Goal: Task Accomplishment & Management: Manage account settings

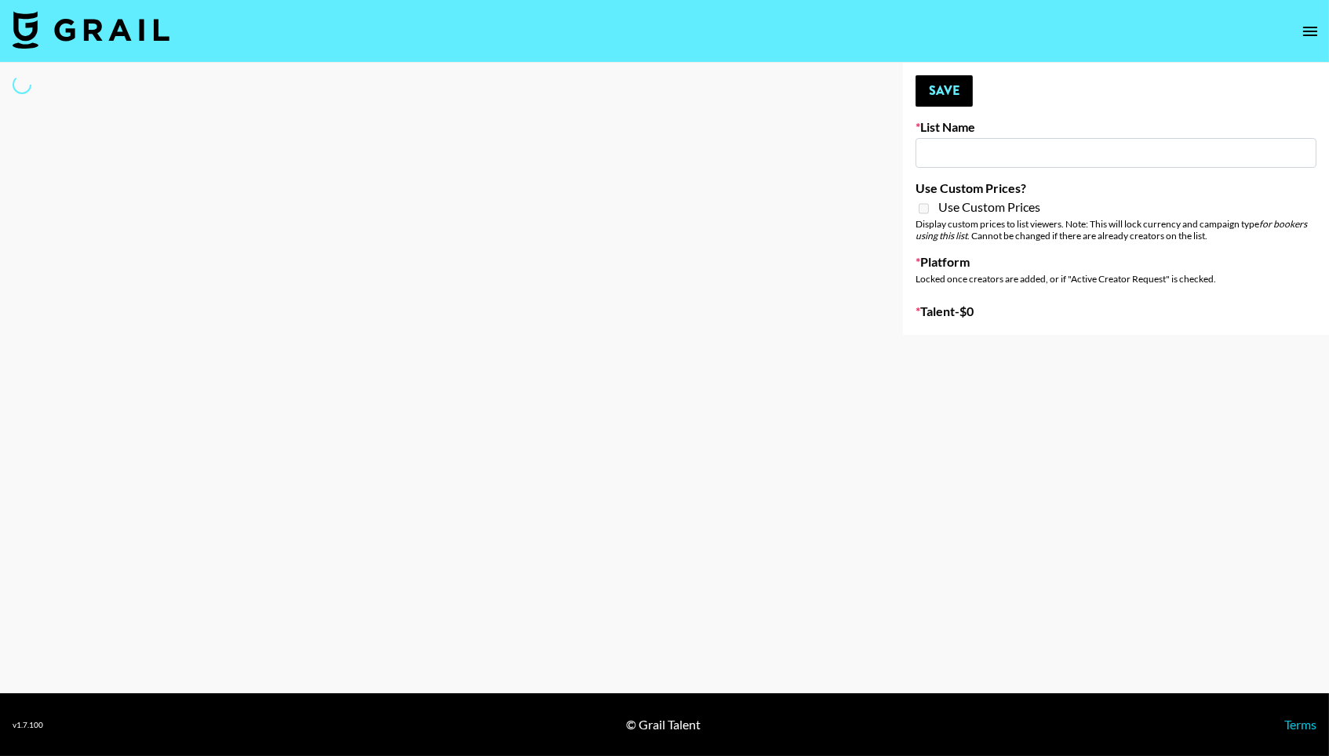
type input "[PERSON_NAME] Promo"
select select "Song"
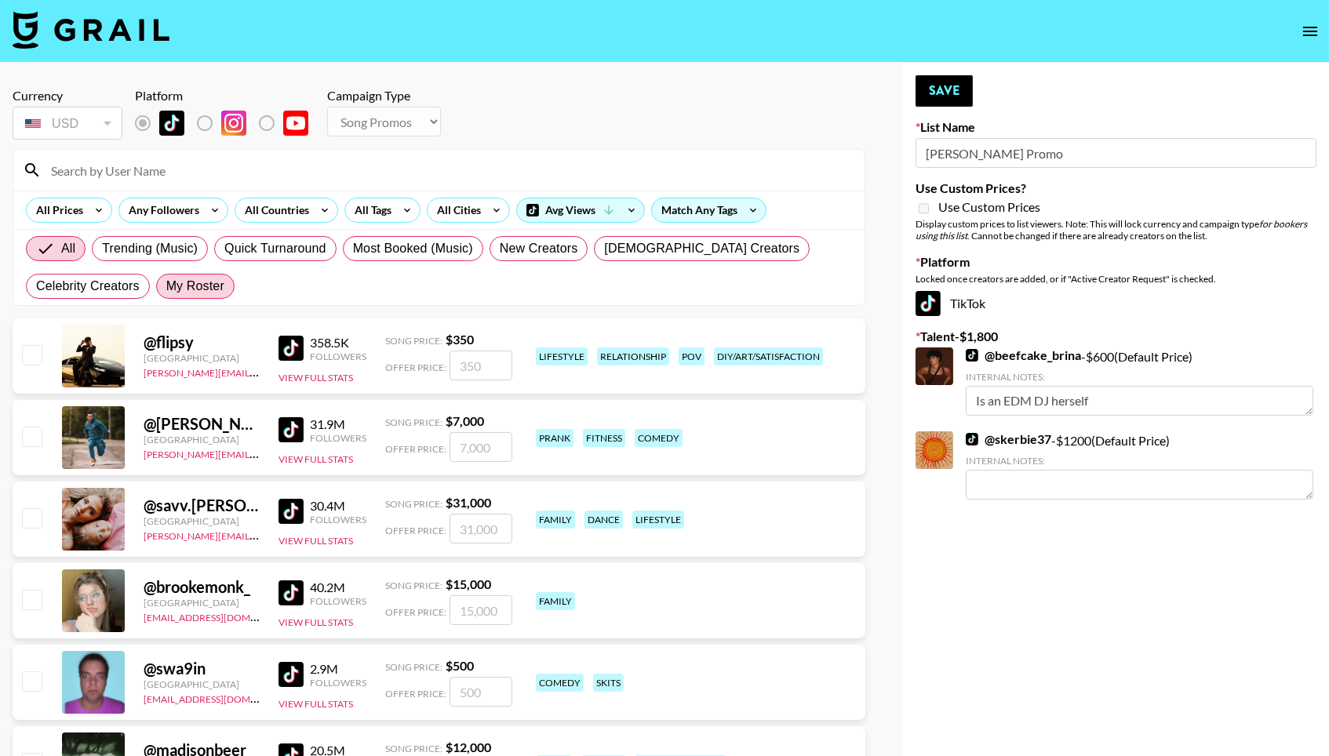
click at [220, 289] on span "My Roster" at bounding box center [195, 286] width 58 height 19
click at [166, 286] on input "My Roster" at bounding box center [166, 286] width 0 height 0
radio input "true"
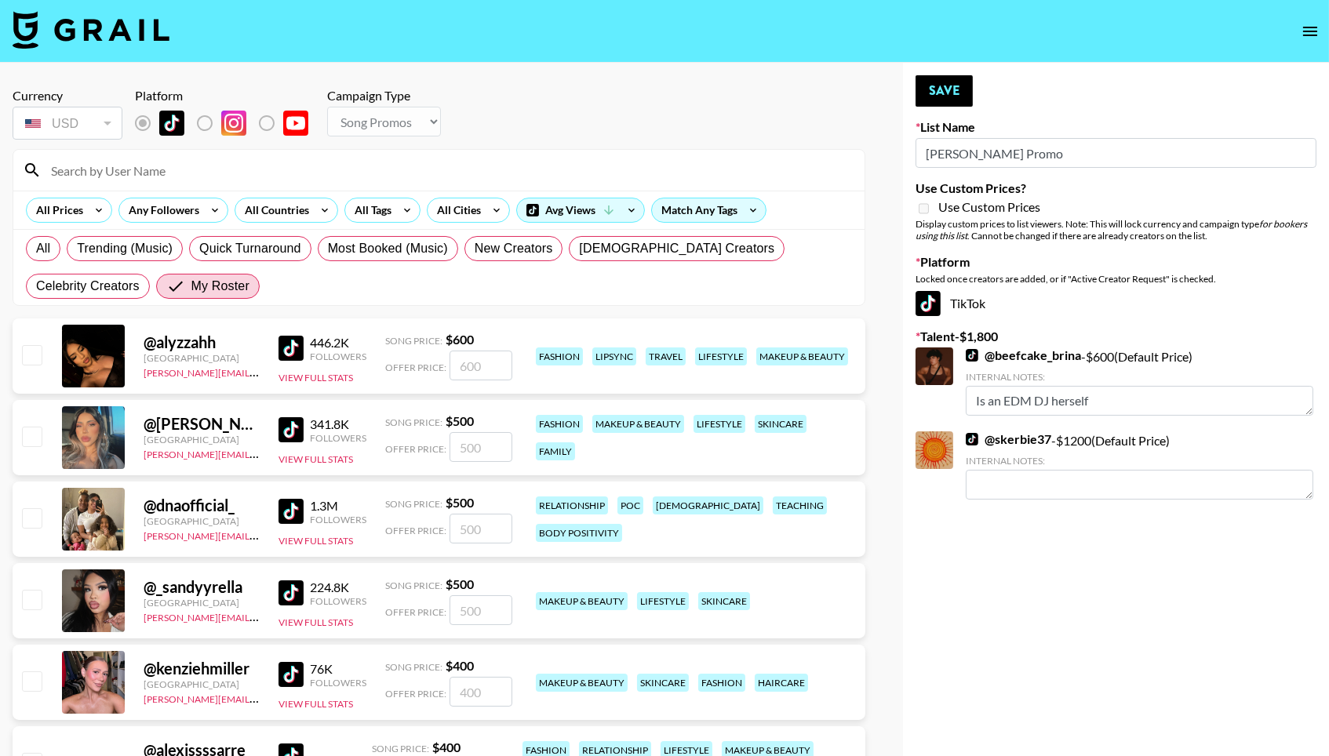
click at [33, 356] on input "checkbox" at bounding box center [31, 354] width 19 height 19
checkbox input "true"
type input "600"
click at [33, 433] on input "checkbox" at bounding box center [31, 436] width 19 height 19
checkbox input "true"
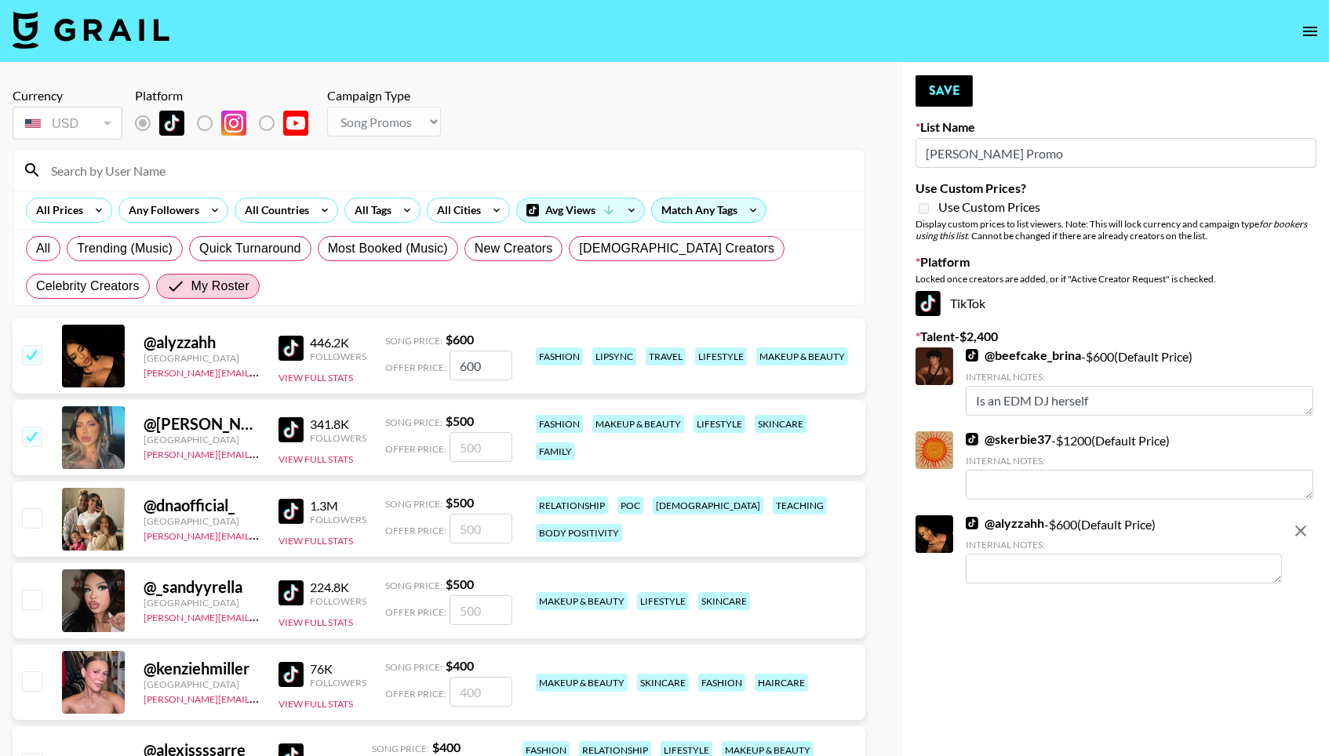
type input "500"
click at [27, 525] on input "checkbox" at bounding box center [31, 517] width 19 height 19
checkbox input "true"
type input "500"
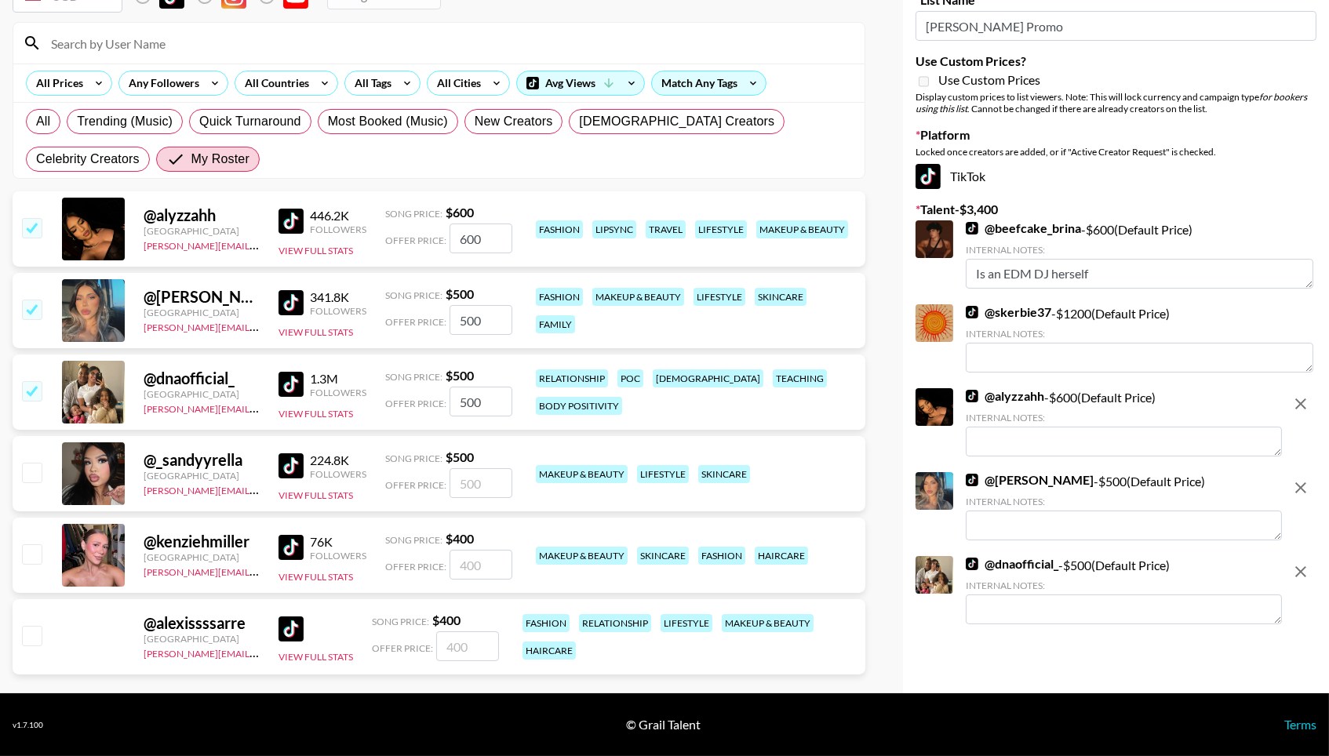
scroll to position [129, 0]
click at [42, 468] on div "@ _sandyyrella United States norlyn.hooriani@grail-talent.com 224.8K Followers …" at bounding box center [439, 473] width 853 height 75
click at [31, 487] on div at bounding box center [31, 473] width 24 height 27
click at [22, 471] on input "checkbox" at bounding box center [31, 472] width 19 height 19
checkbox input "true"
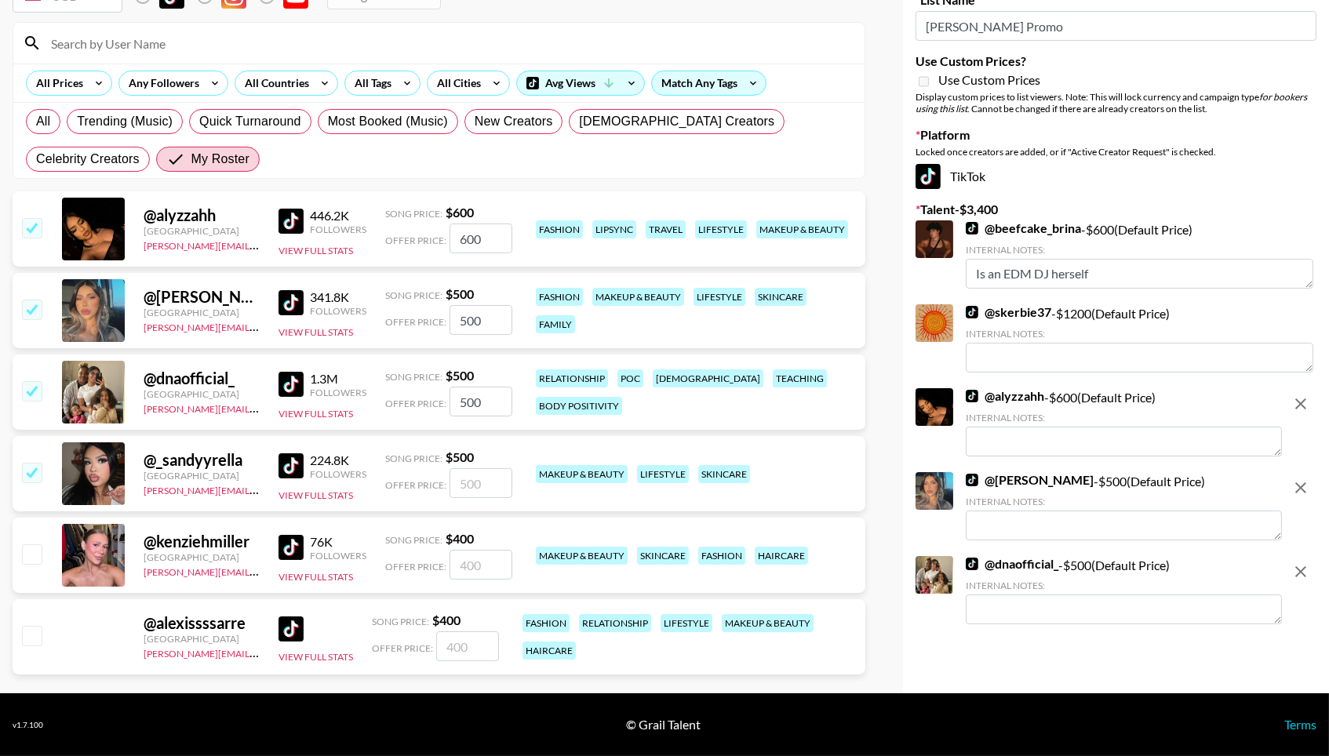
type input "500"
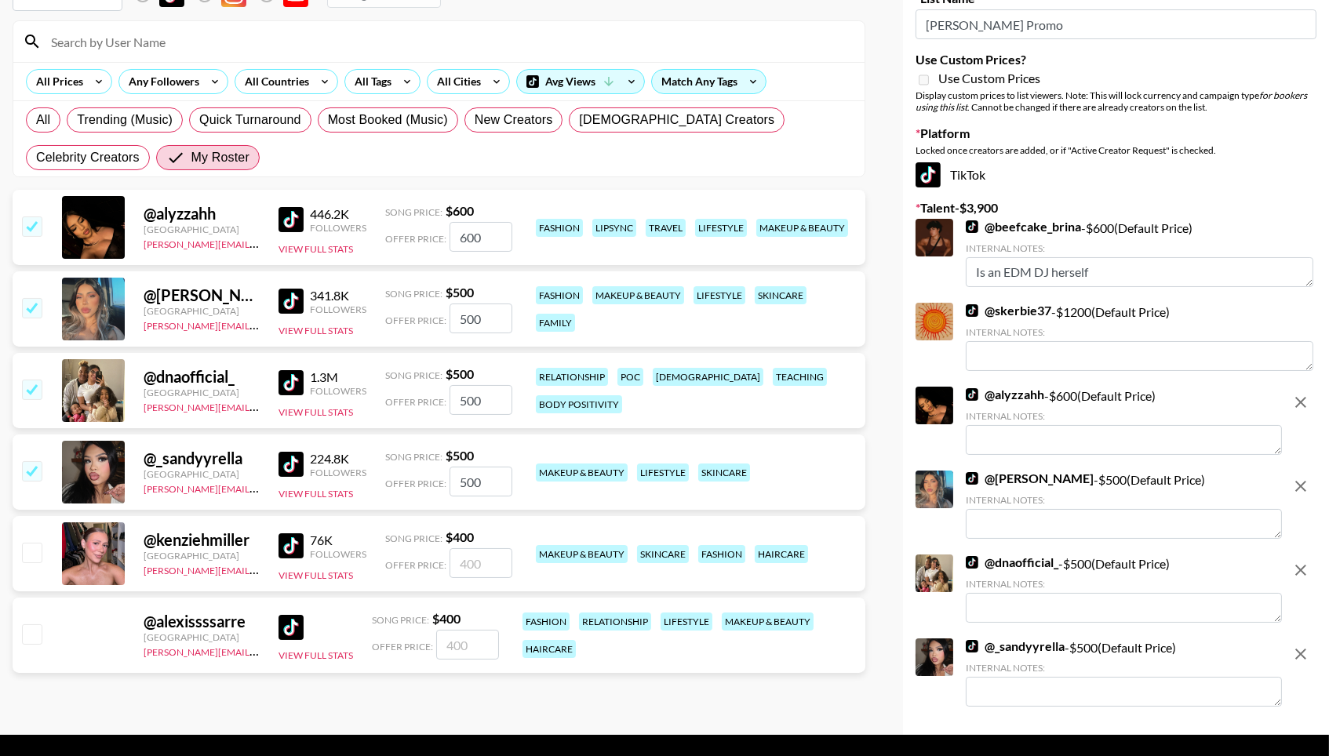
click at [22, 561] on input "checkbox" at bounding box center [31, 552] width 19 height 19
checkbox input "true"
type input "400"
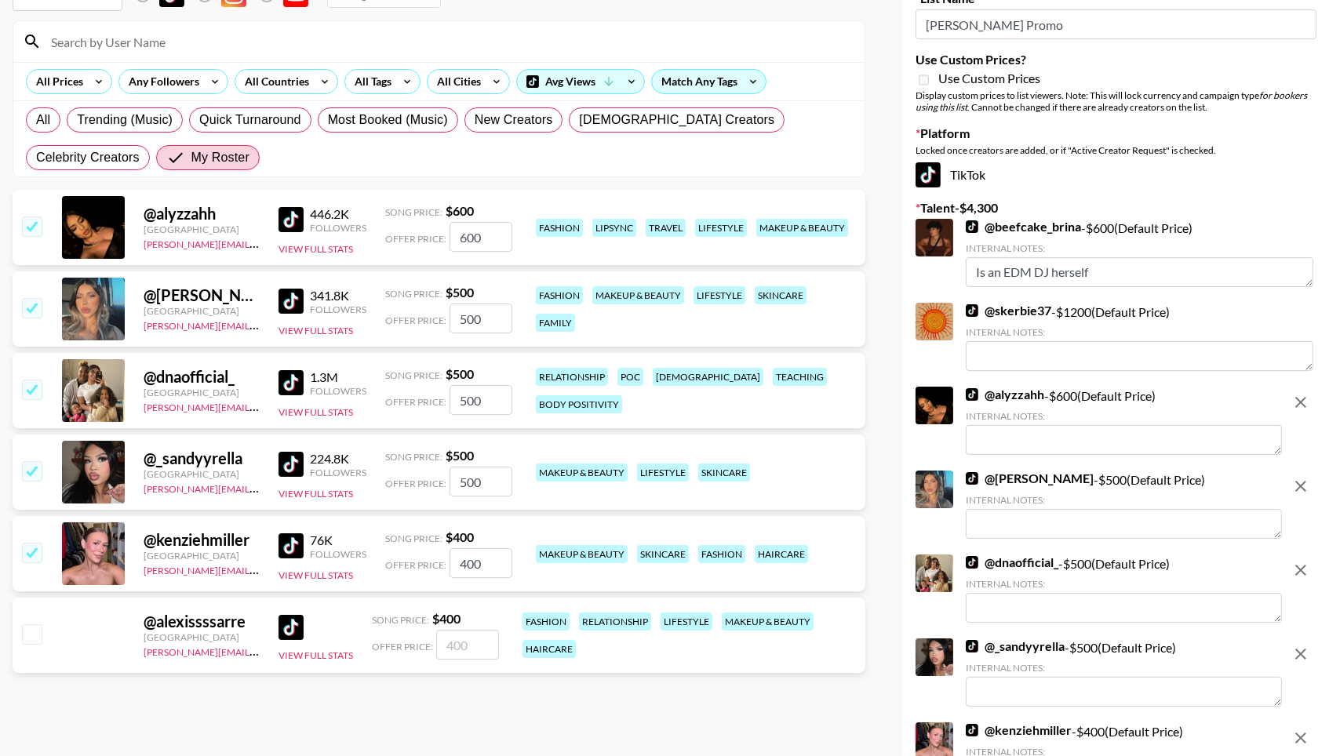
click at [25, 628] on input "checkbox" at bounding box center [31, 633] width 19 height 19
checkbox input "true"
type input "400"
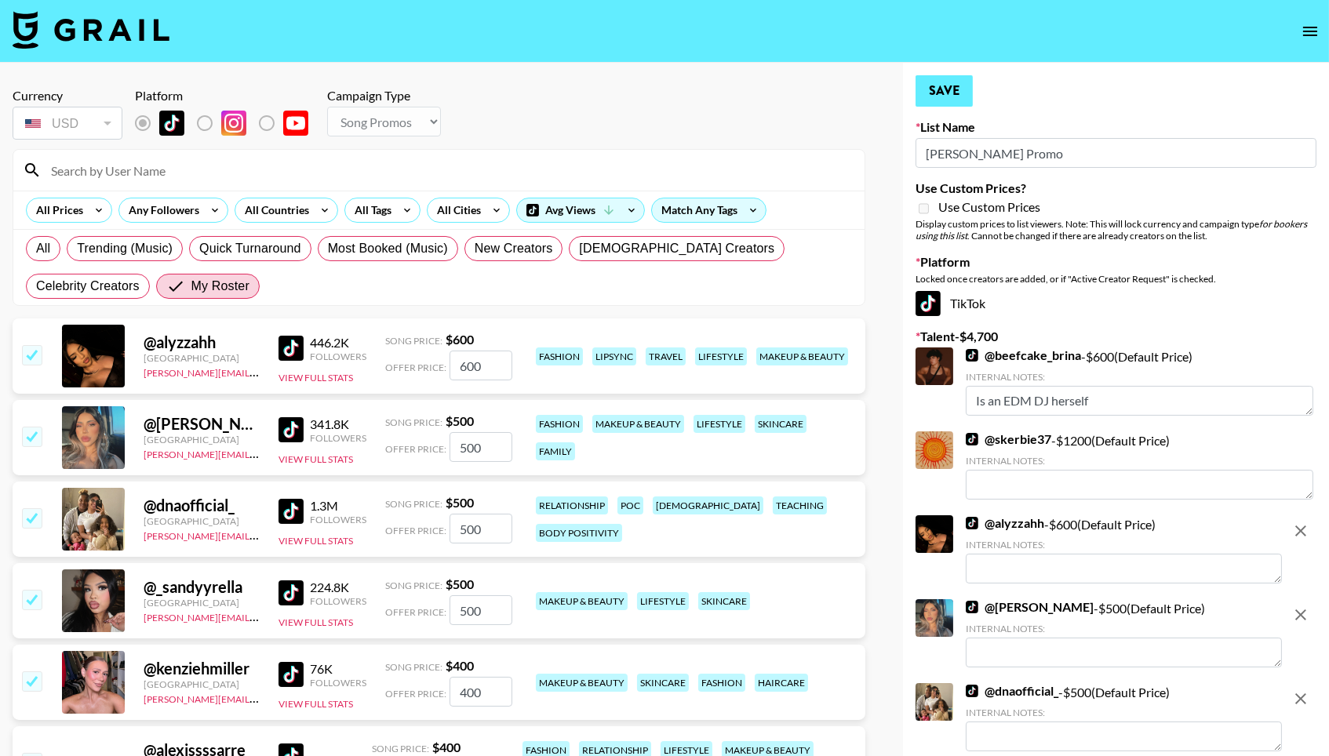
scroll to position [0, 0]
click at [949, 104] on button "Save" at bounding box center [943, 90] width 57 height 31
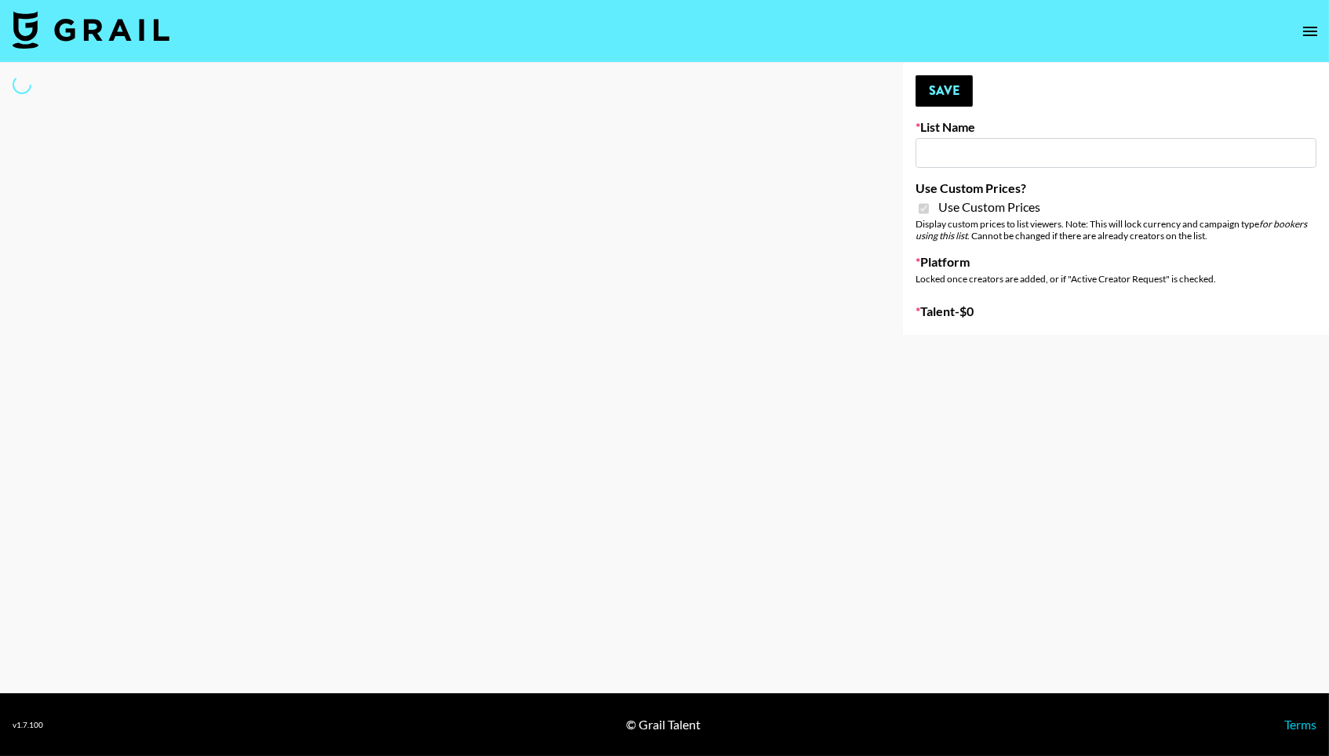
type input "Jinx Fall Campaign"
checkbox input "true"
select select "Brand"
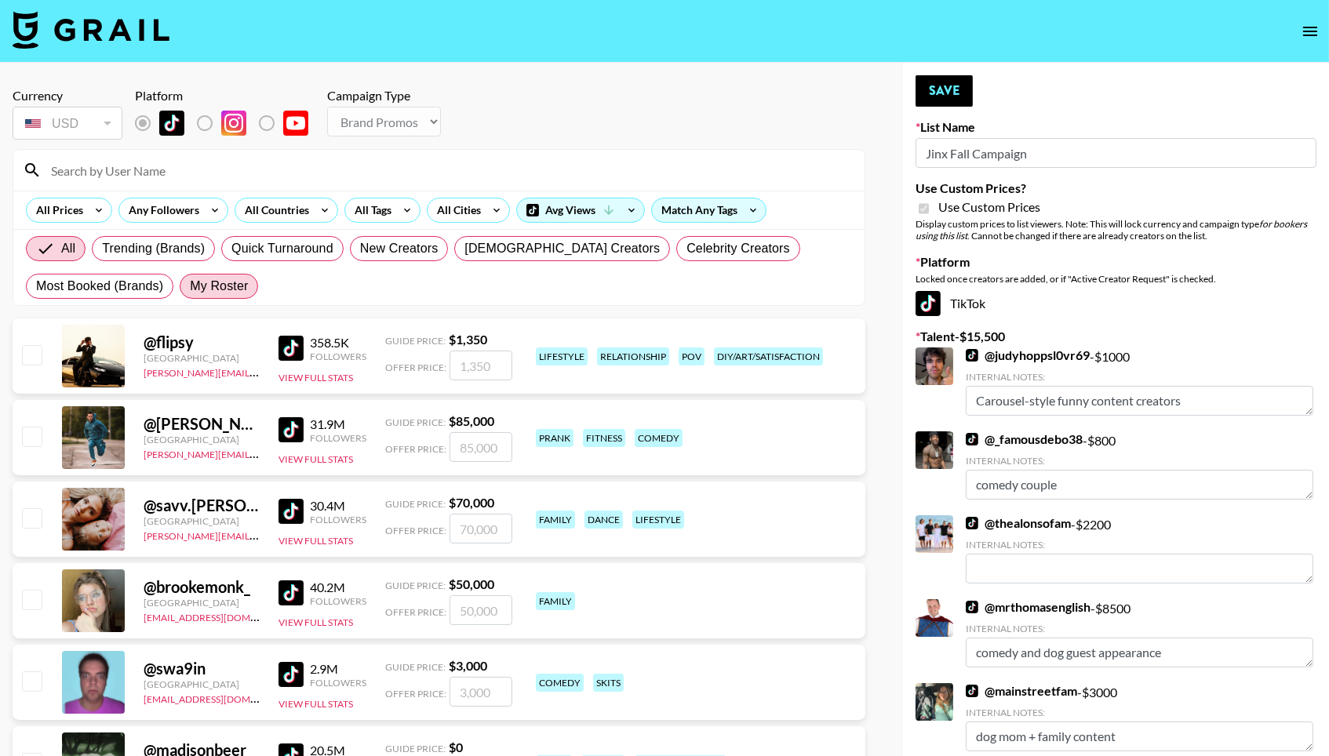
click at [215, 279] on span "My Roster" at bounding box center [219, 286] width 58 height 19
click at [190, 286] on input "My Roster" at bounding box center [190, 286] width 0 height 0
radio input "true"
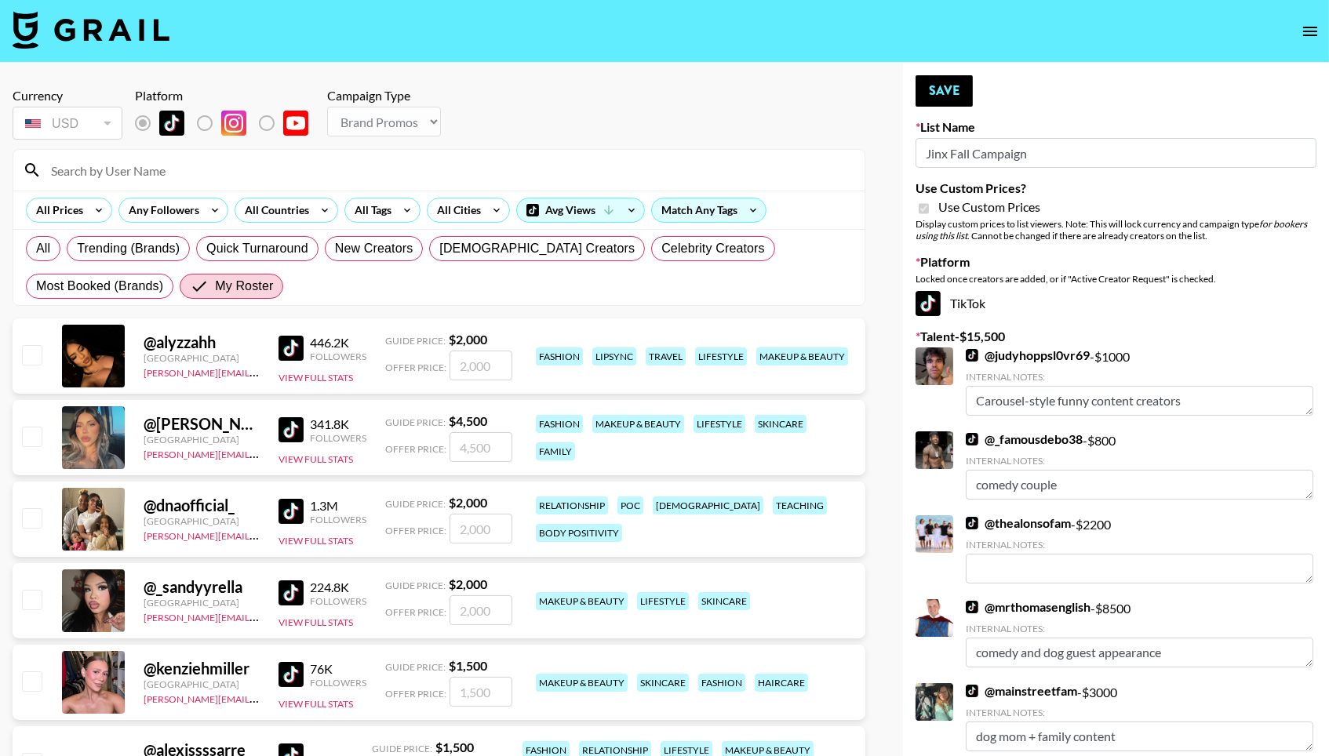
click at [31, 441] on input "checkbox" at bounding box center [31, 436] width 19 height 19
checkbox input "true"
type input "4500"
click at [25, 515] on input "checkbox" at bounding box center [31, 517] width 19 height 19
checkbox input "true"
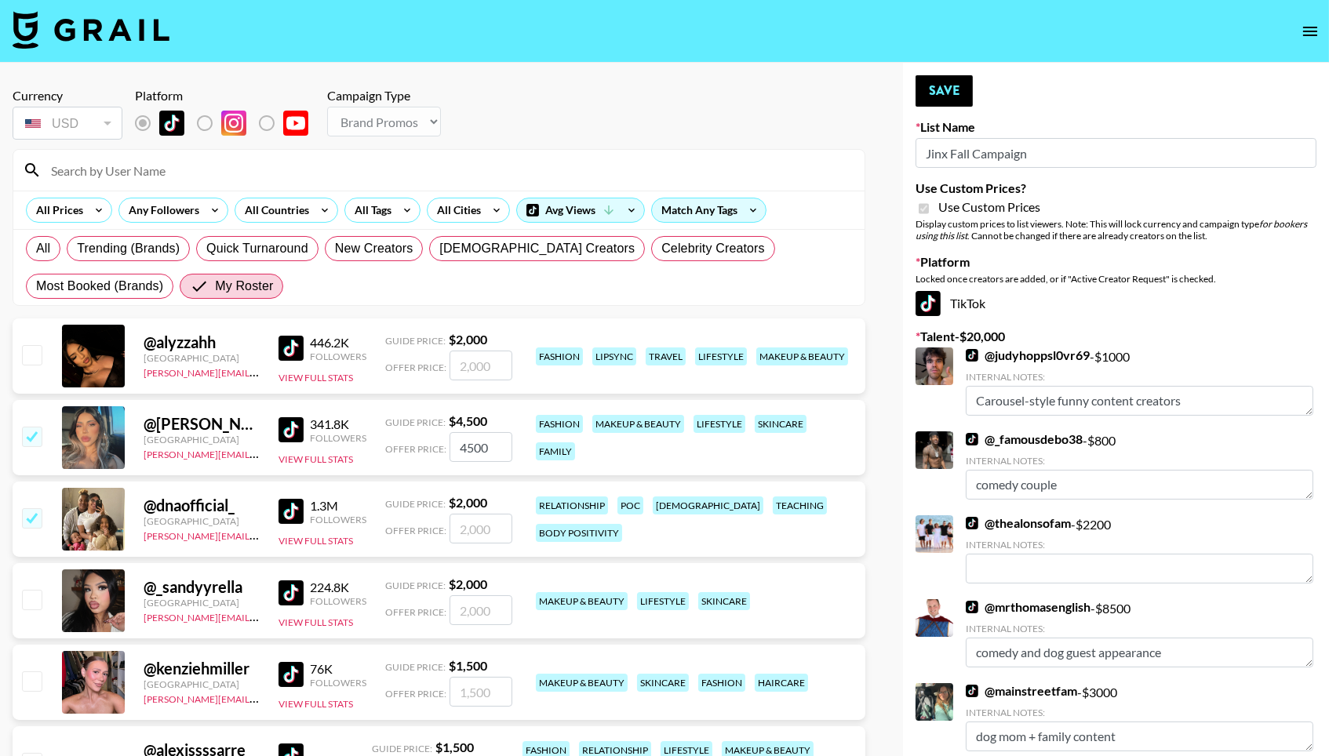
type input "2000"
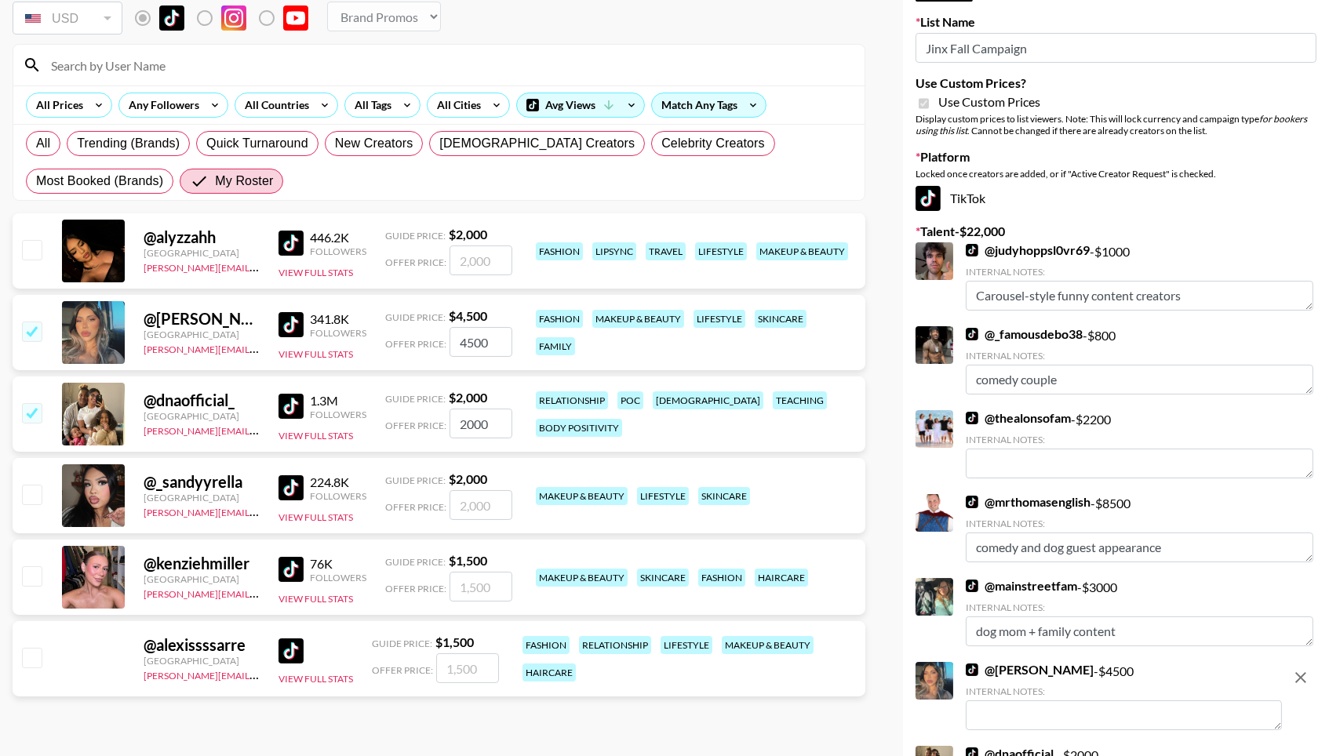
scroll to position [107, 0]
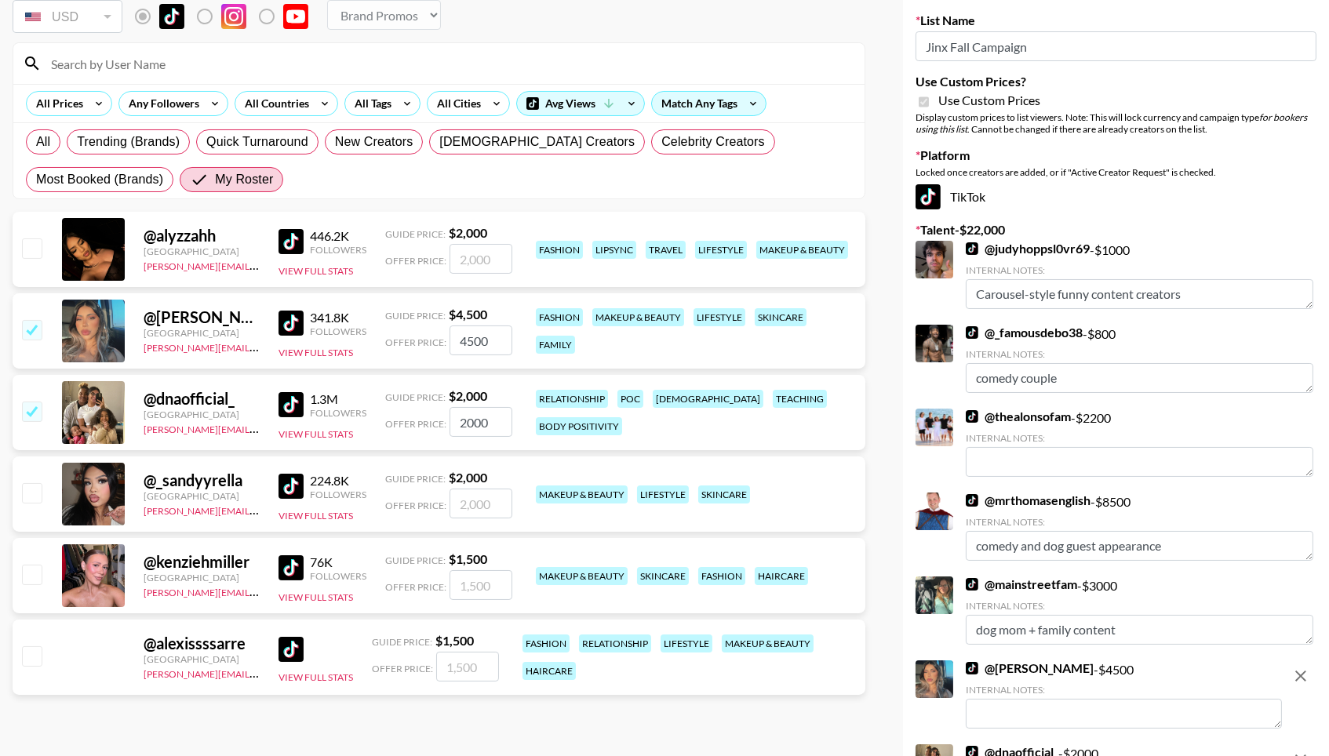
click at [38, 661] on input "checkbox" at bounding box center [31, 655] width 19 height 19
checkbox input "true"
type input "1500"
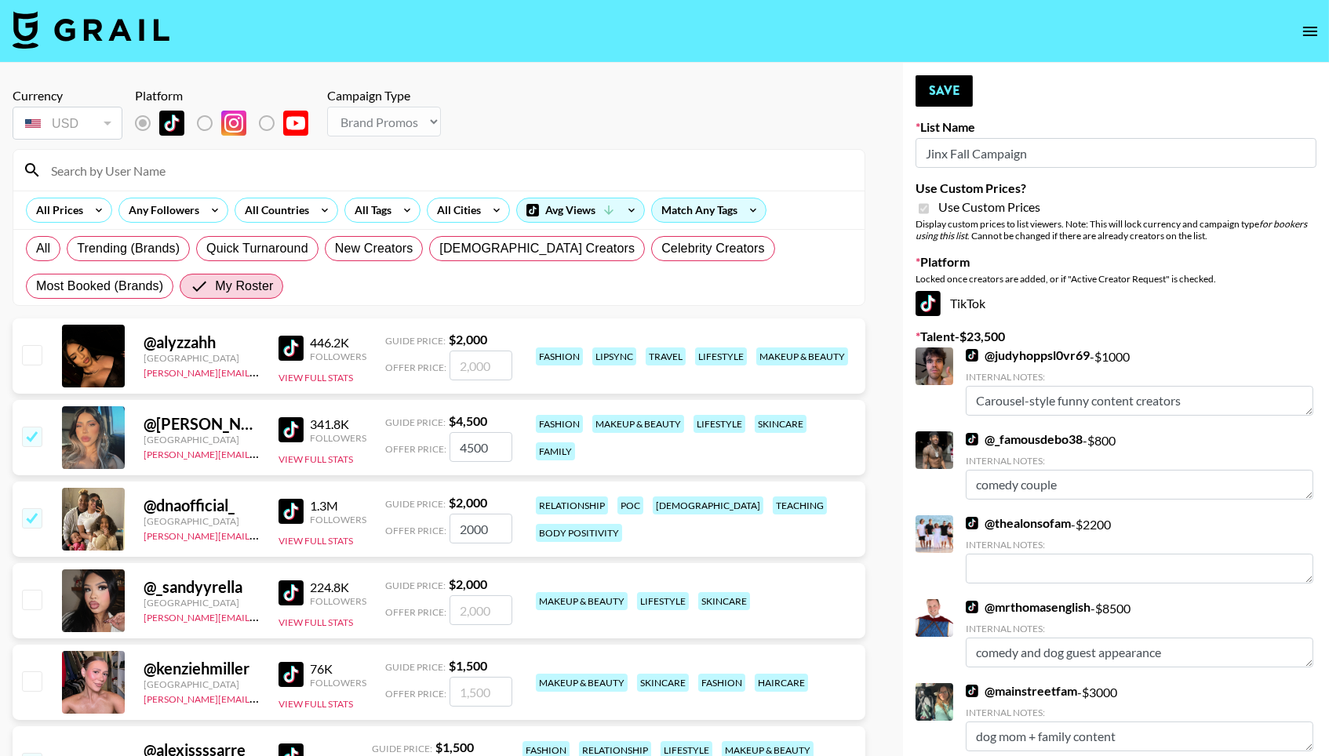
scroll to position [0, 0]
click at [942, 96] on button "Save" at bounding box center [943, 90] width 57 height 31
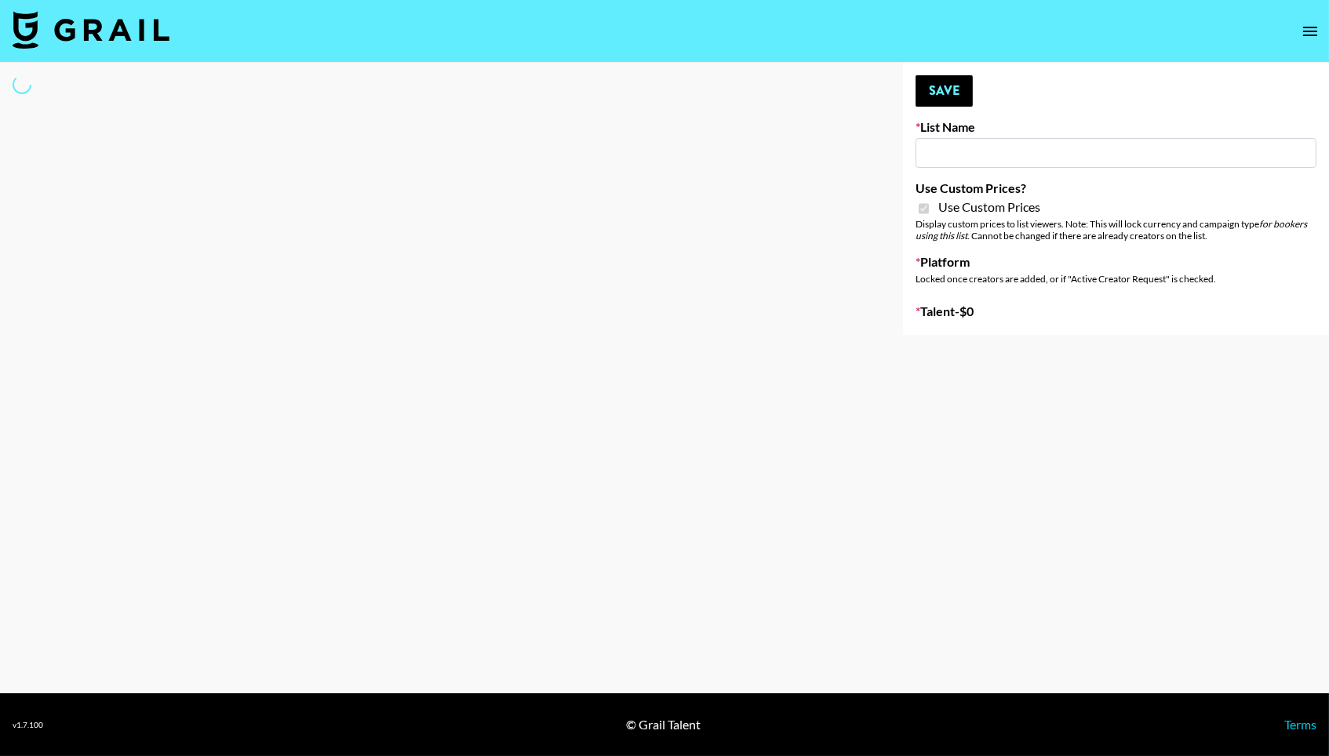
type input "Nippies"
checkbox input "true"
select select "Brand"
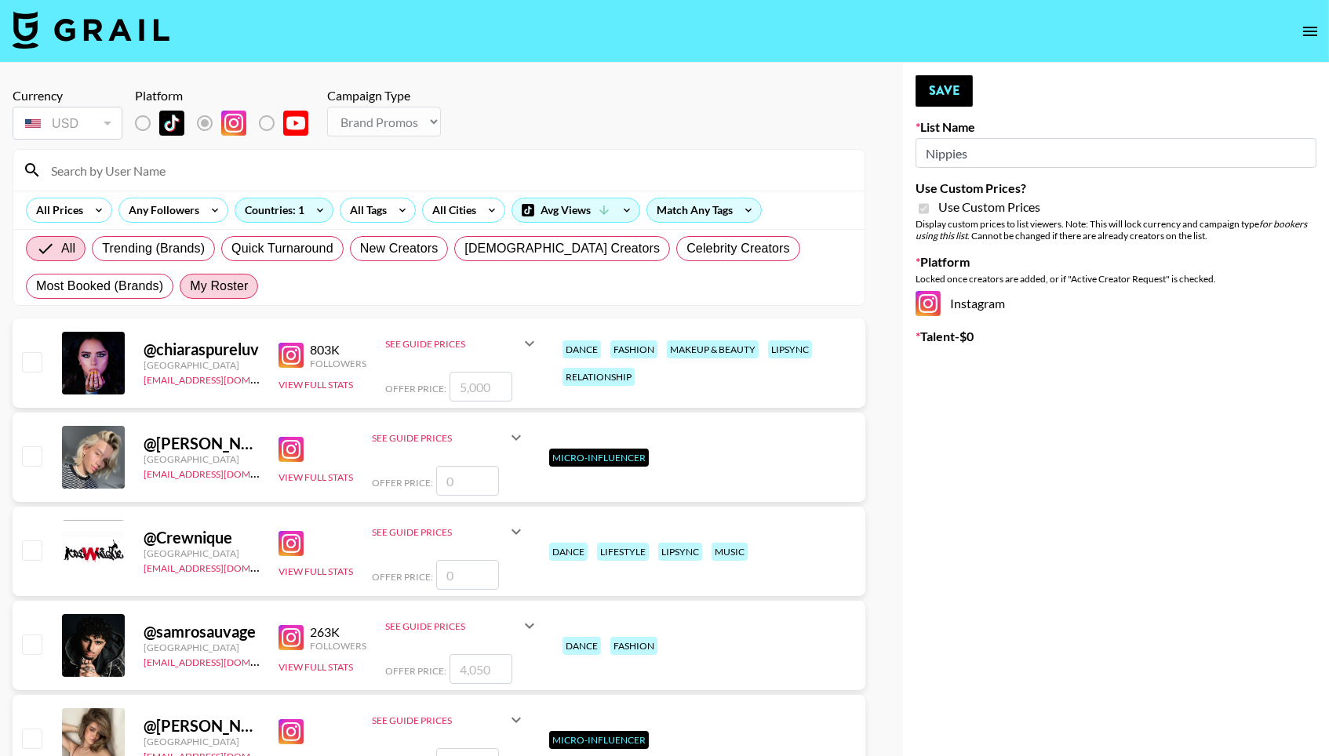
click at [223, 284] on span "My Roster" at bounding box center [219, 286] width 58 height 19
click at [190, 286] on input "My Roster" at bounding box center [190, 286] width 0 height 0
radio input "true"
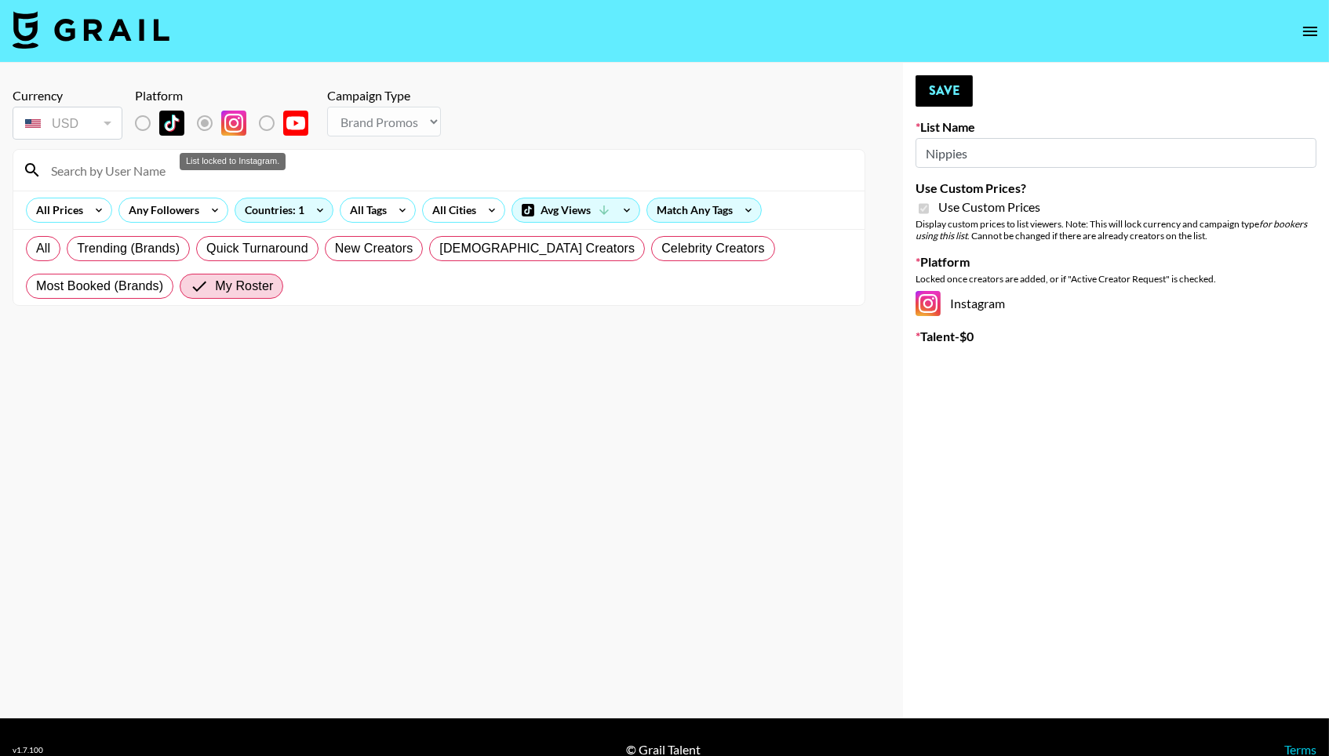
click at [138, 122] on label "List locked to Instagram." at bounding box center [155, 123] width 58 height 33
click at [147, 131] on label "List locked to Instagram." at bounding box center [155, 123] width 58 height 33
